Goal: Use online tool/utility: Utilize a website feature to perform a specific function

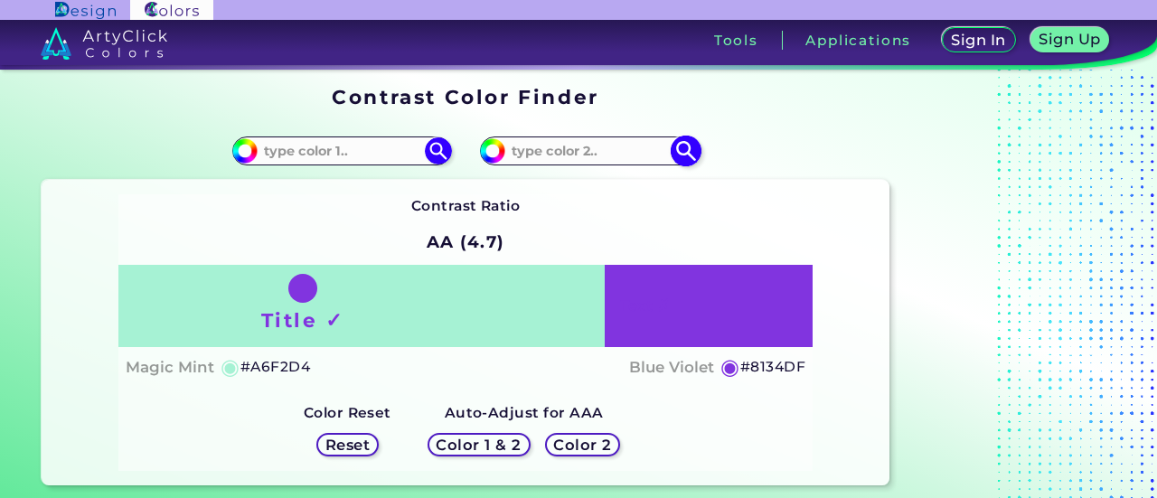
click at [523, 149] on input at bounding box center [589, 150] width 168 height 24
click at [508, 156] on input at bounding box center [589, 150] width 168 height 24
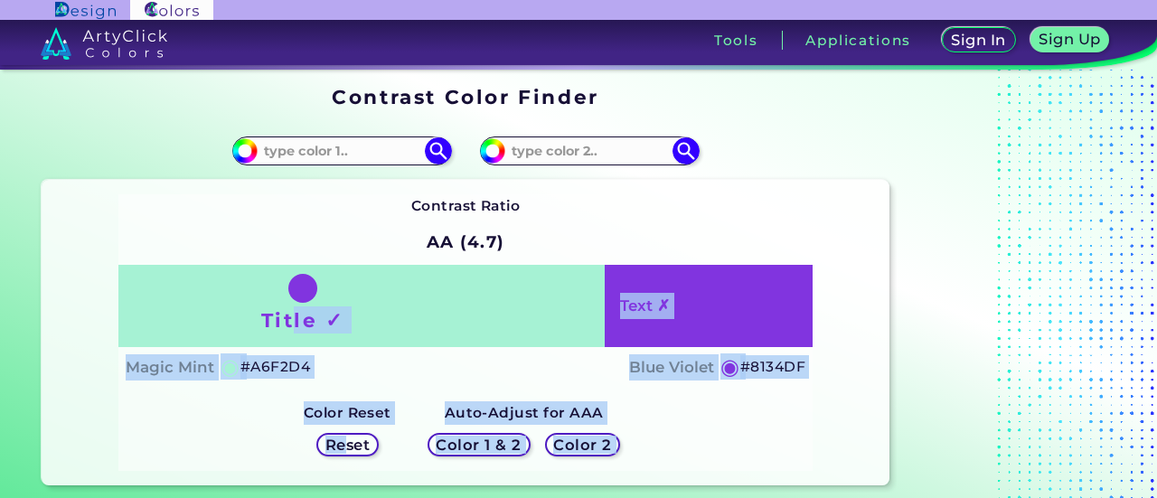
drag, startPoint x: 295, startPoint y: 323, endPoint x: 352, endPoint y: 442, distance: 132.3
click at [352, 442] on div "Contrast Ratio AA (4.7) Title ✓ Text ✗ Magic Mint ◉ #A6F2D4 ◉" at bounding box center [465, 332] width 694 height 276
click at [352, 442] on h5 "Reset" at bounding box center [347, 445] width 41 height 14
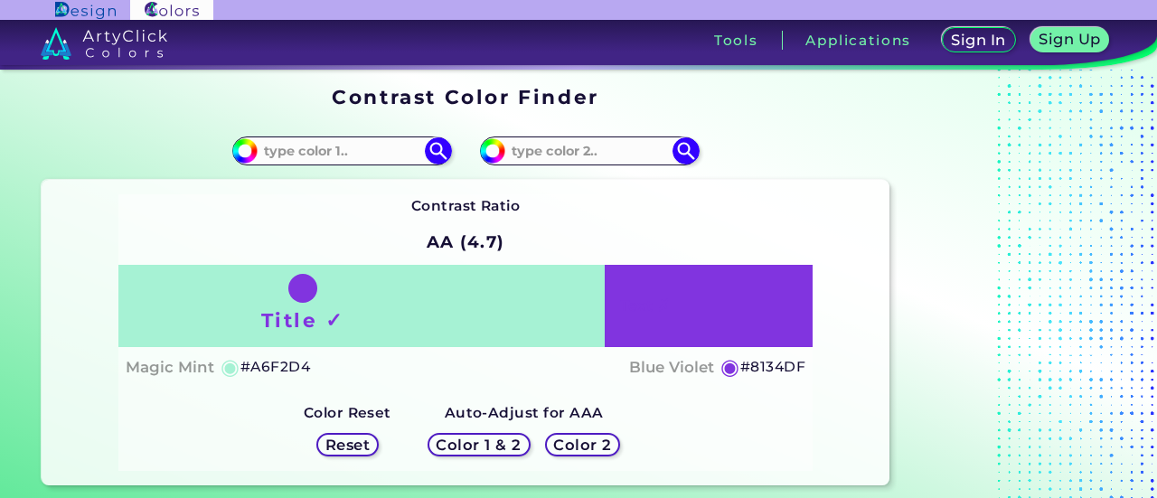
click at [327, 430] on div "Reset" at bounding box center [347, 445] width 77 height 38
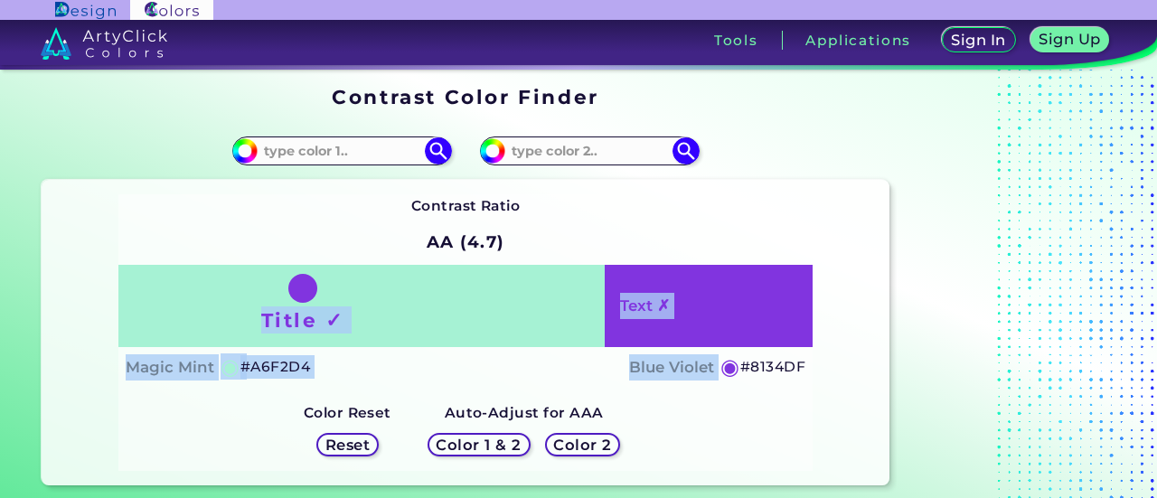
drag, startPoint x: 725, startPoint y: 358, endPoint x: 420, endPoint y: 231, distance: 330.3
click at [420, 231] on div "Contrast Ratio AA (4.7) Title ✓ Text ✗ Magic Mint ◉ #A6F2D4 ◉" at bounding box center [465, 332] width 694 height 276
